Goal: Use online tool/utility

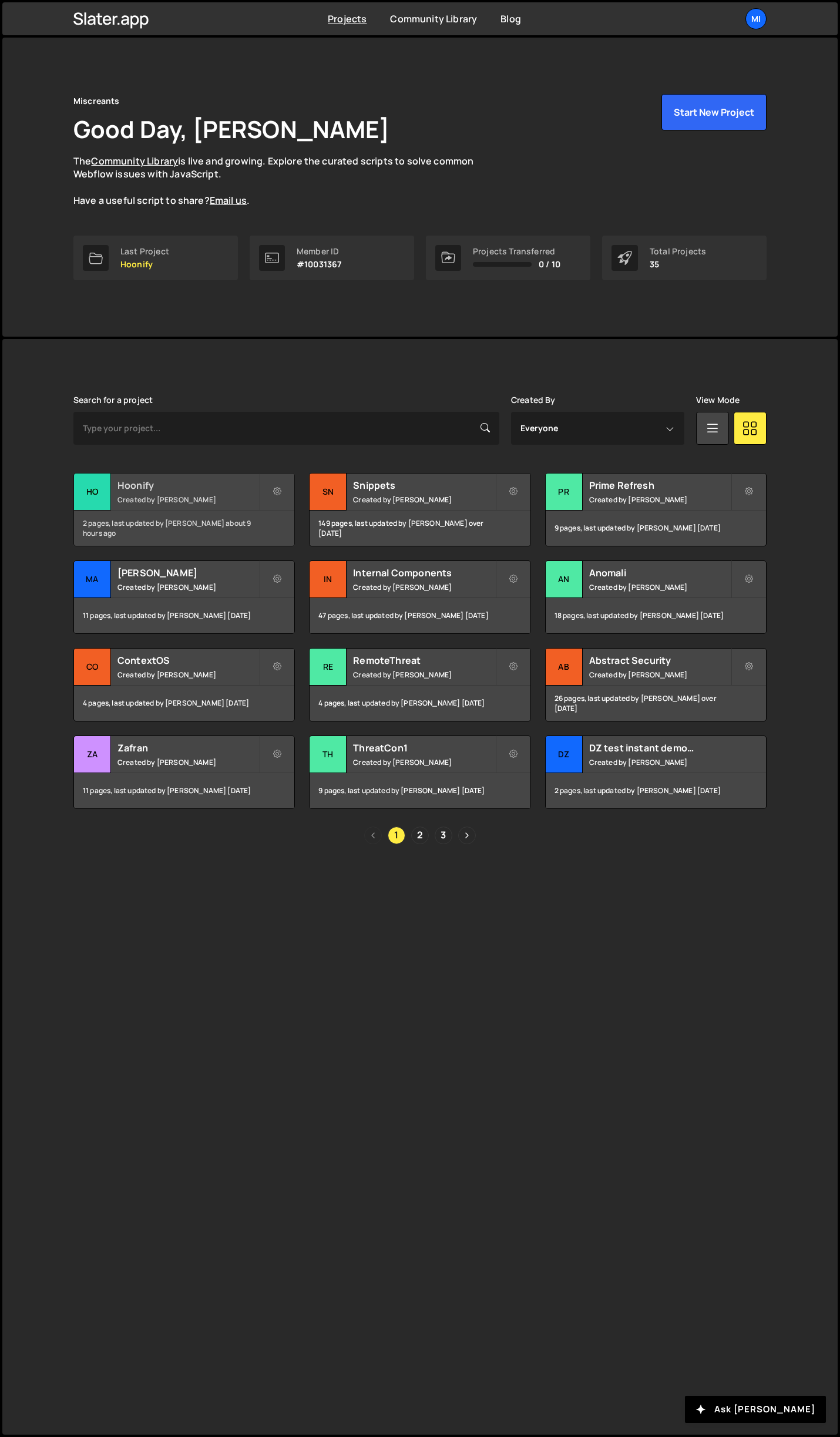
click at [242, 486] on h2 "Hoonify" at bounding box center [188, 485] width 142 height 13
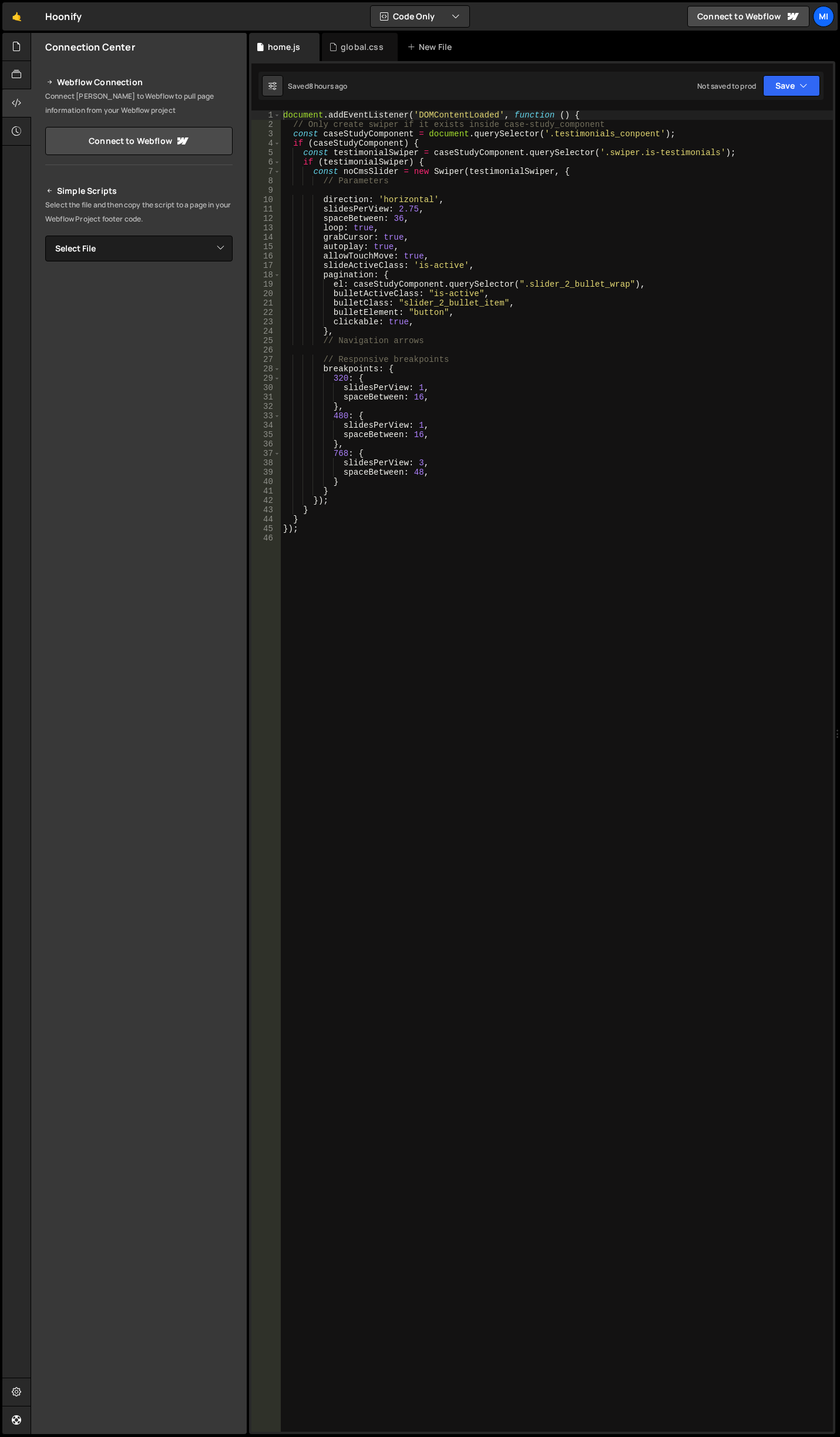
click at [1, 46] on div "Hold on a sec... Are you certain you wish to leave this page? Any changes you'v…" at bounding box center [420, 718] width 840 height 1437
click at [10, 44] on div at bounding box center [17, 47] width 29 height 28
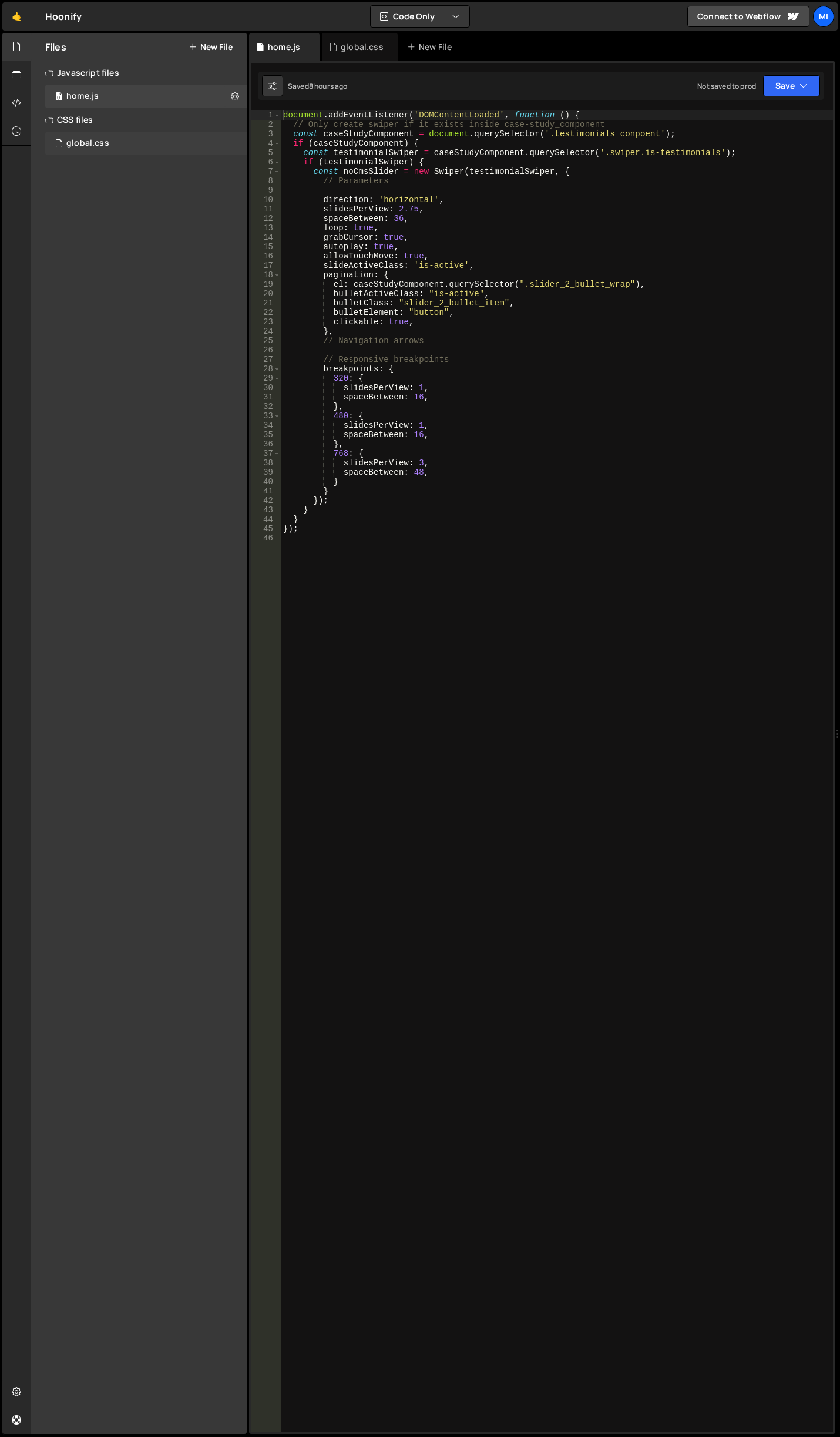
click at [87, 140] on div "global.css" at bounding box center [88, 143] width 43 height 10
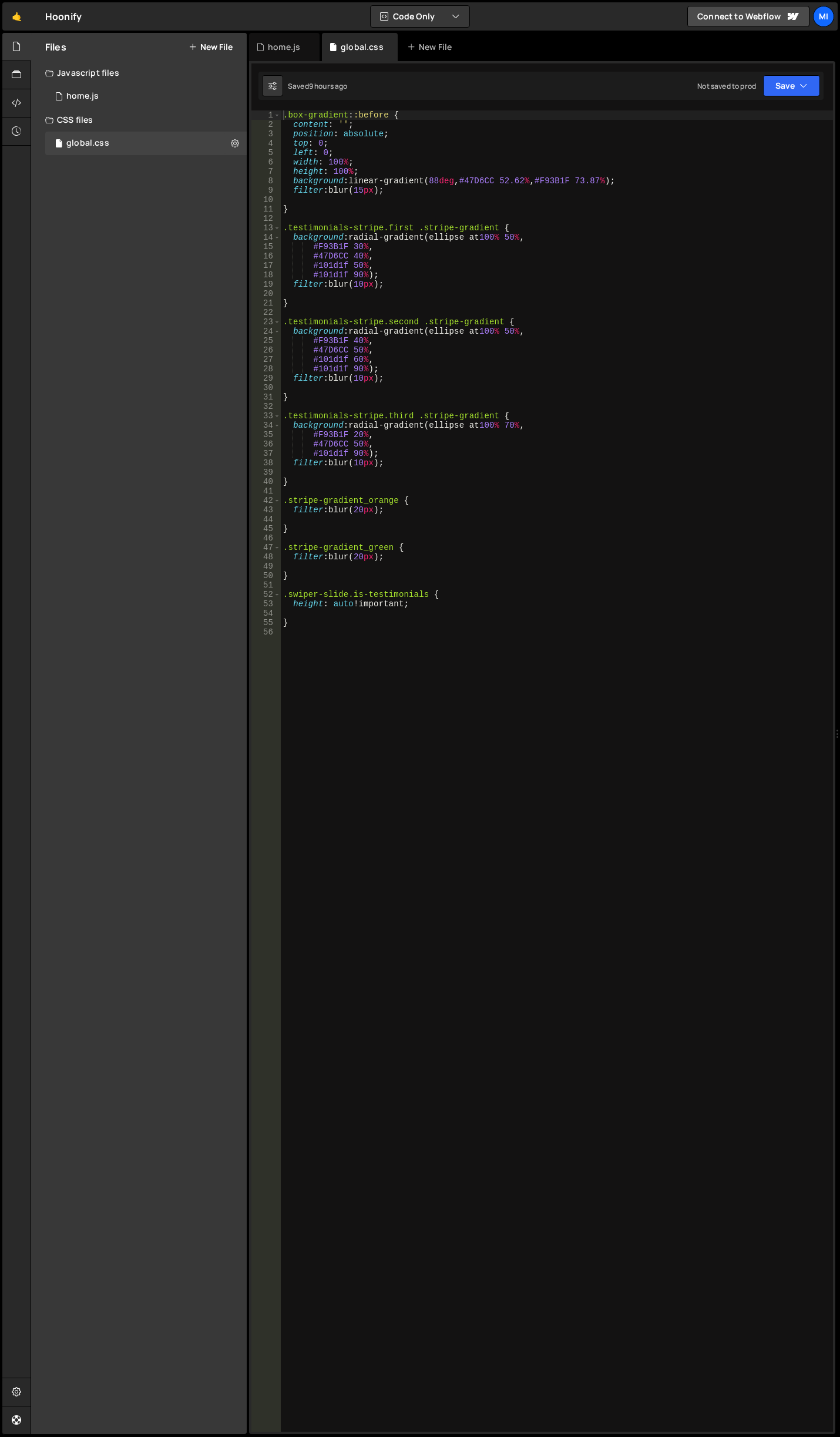
click at [407, 548] on div ".box-gradient : :before { content : ' ' ; position : absolute ; top : 0 ; left …" at bounding box center [556, 780] width 552 height 1340
click at [358, 511] on div ".box-gradient : :before { content : ' ' ; position : absolute ; top : 0 ; left …" at bounding box center [556, 780] width 552 height 1340
click at [361, 555] on div "1 01d1f local 1 00 local 1 5px local F93B 1 F local" at bounding box center [442, 550] width 175 height 70
click at [363, 555] on div ".box-gradient : :before { content : ' ' ; position : absolute ; top : 0 ; left …" at bounding box center [556, 780] width 552 height 1340
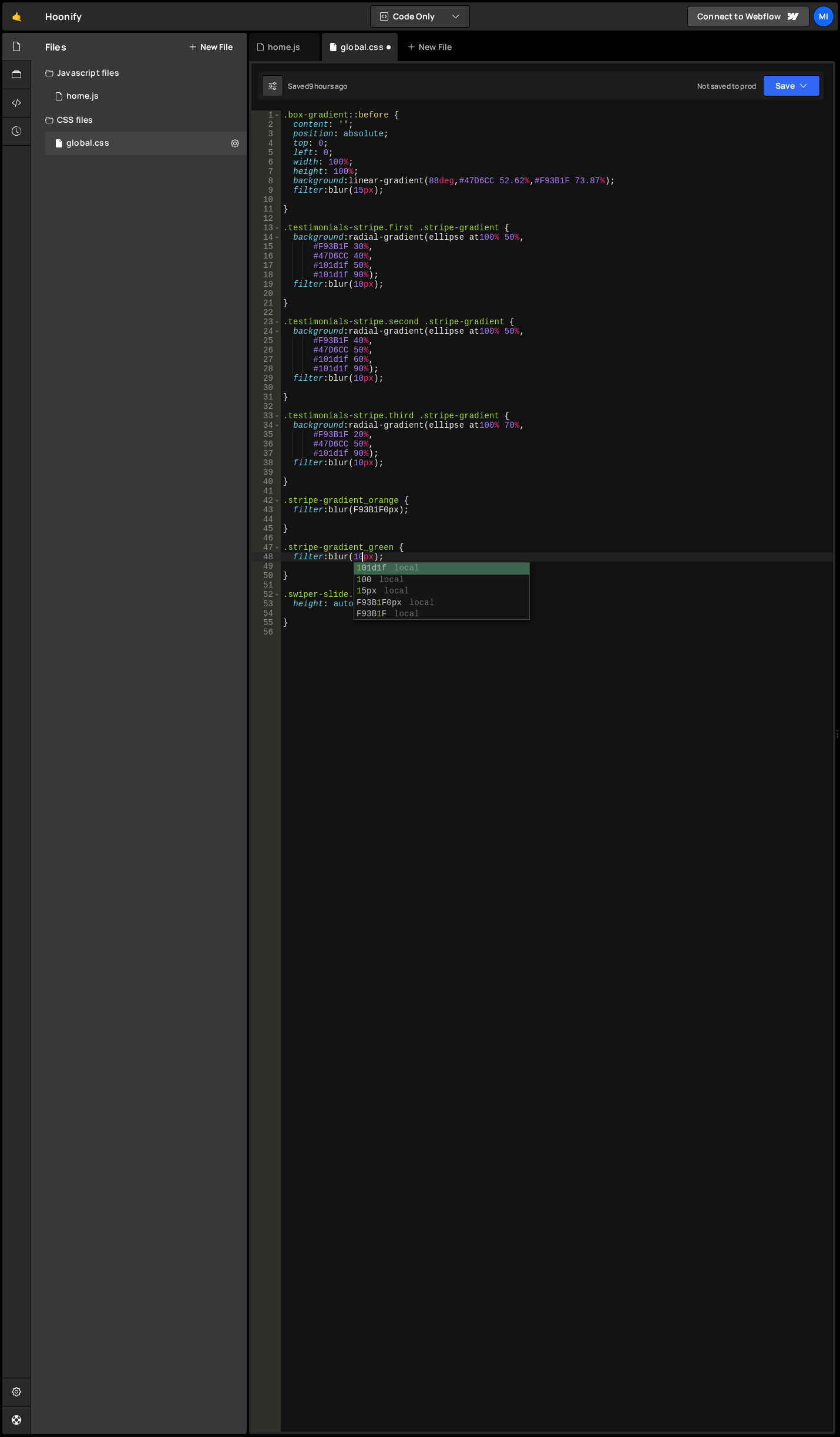
click at [382, 505] on div ".box-gradient : :before { content : ' ' ; position : absolute ; top : 0 ; left …" at bounding box center [556, 780] width 552 height 1340
type textarea "filter: blur(10px);"
click at [362, 562] on div ".box-gradient : :before { content : ' ' ; position : absolute ; top : 0 ; left …" at bounding box center [556, 780] width 552 height 1340
click at [358, 554] on div ".box-gradient : :before { content : ' ' ; position : absolute ; top : 0 ; left …" at bounding box center [556, 780] width 552 height 1340
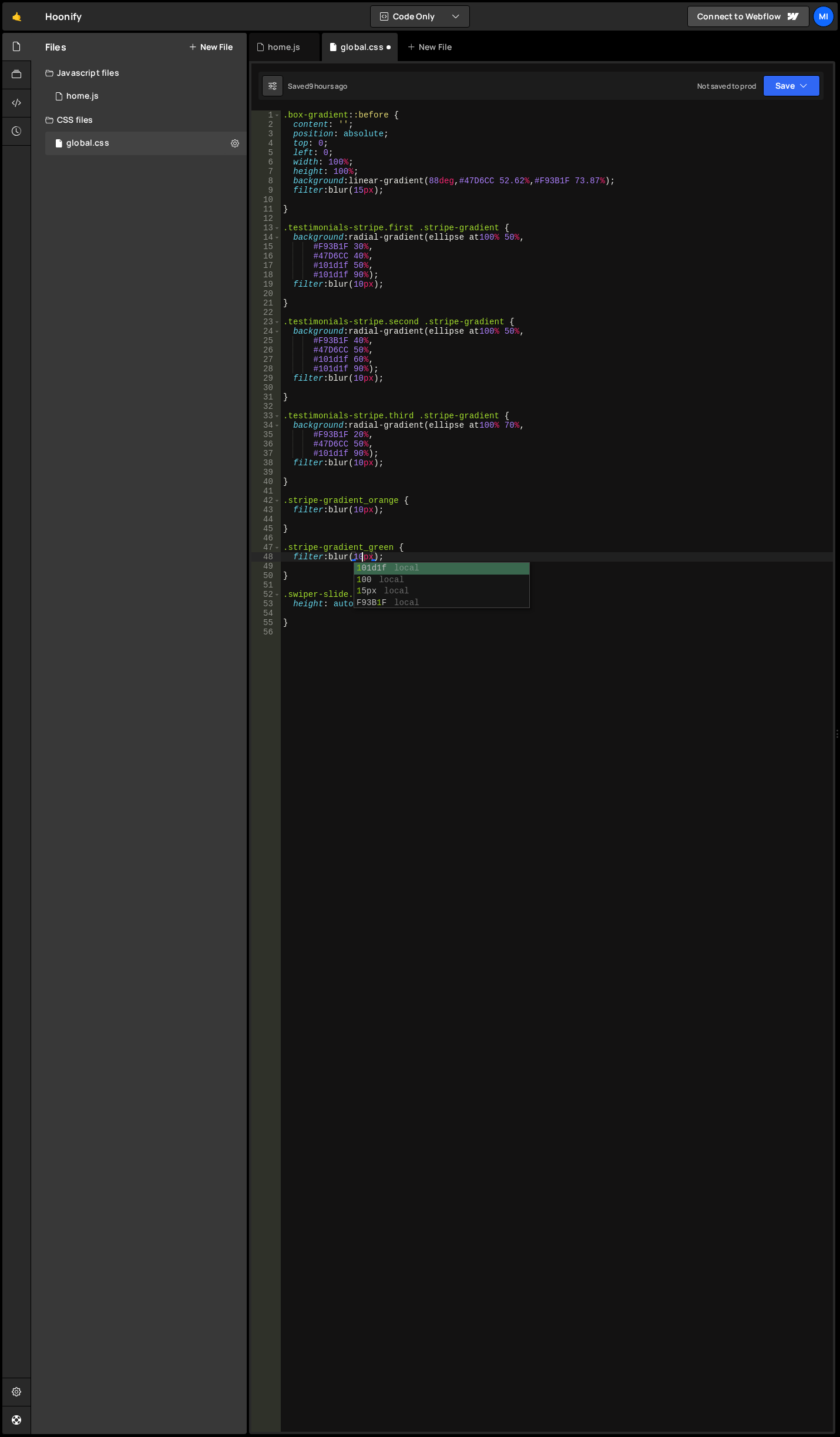
scroll to position [0, 6]
type textarea "filter: blur(10px);"
